Goal: Task Accomplishment & Management: Use online tool/utility

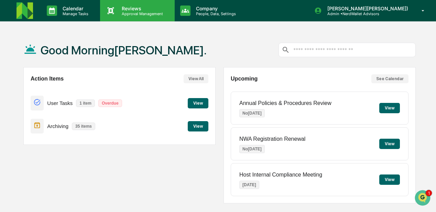
click at [131, 12] on p "Approval Management" at bounding box center [141, 13] width 50 height 5
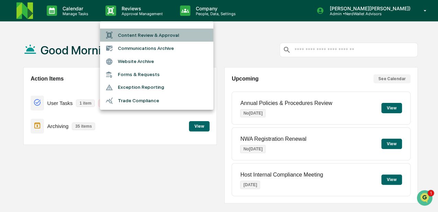
click at [138, 36] on li "Content Review & Approval" at bounding box center [156, 35] width 113 height 13
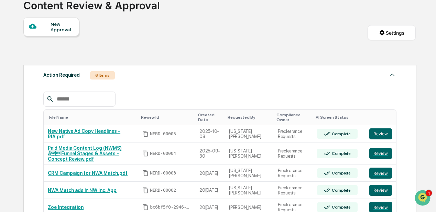
scroll to position [91, 0]
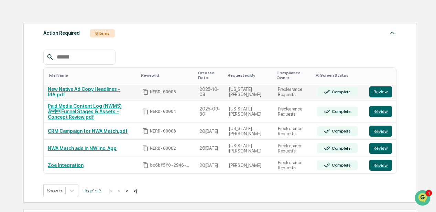
click at [92, 91] on link "New Native Ad Copy Headlines - RIA.pdf" at bounding box center [84, 91] width 73 height 11
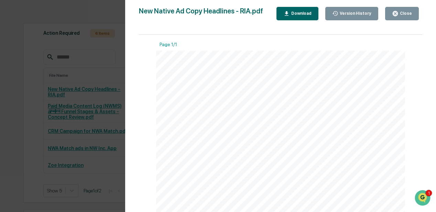
click at [106, 69] on div "Version History 10/08/2025, 07:17 PM Georgia McIntyre New Native Ad Copy Headli…" at bounding box center [218, 106] width 436 height 212
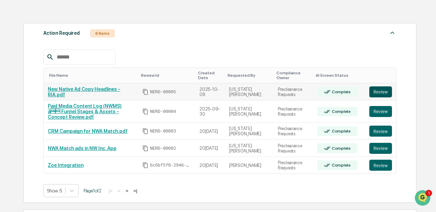
click at [376, 91] on button "Review" at bounding box center [380, 91] width 23 height 11
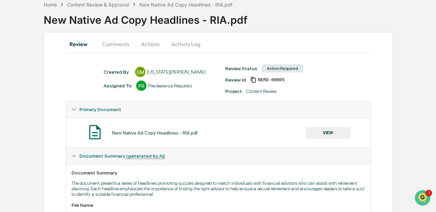
scroll to position [26, 0]
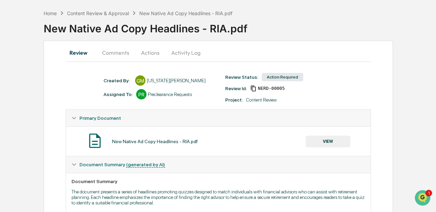
click at [149, 52] on button "Actions" at bounding box center [150, 52] width 31 height 17
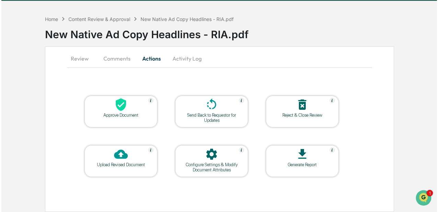
scroll to position [20, 0]
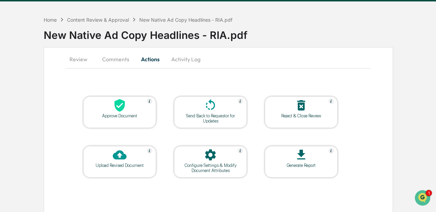
click at [130, 109] on div at bounding box center [119, 105] width 69 height 15
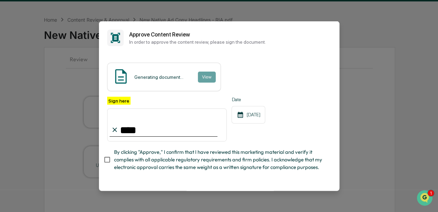
type input "**********"
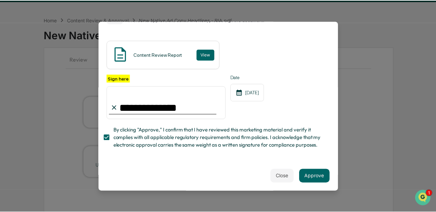
scroll to position [26, 0]
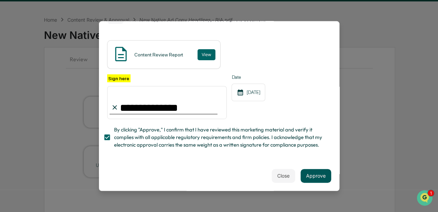
click at [315, 175] on button "Approve" at bounding box center [316, 175] width 31 height 14
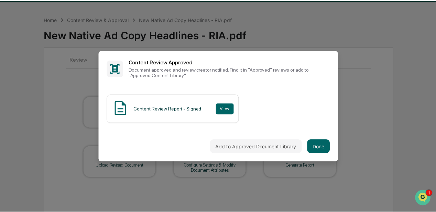
scroll to position [0, 0]
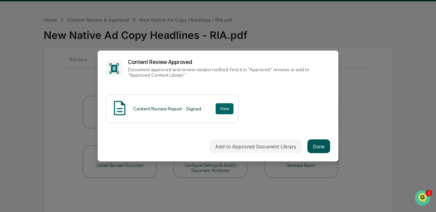
click at [312, 144] on button "Done" at bounding box center [318, 146] width 23 height 14
